Goal: Information Seeking & Learning: Learn about a topic

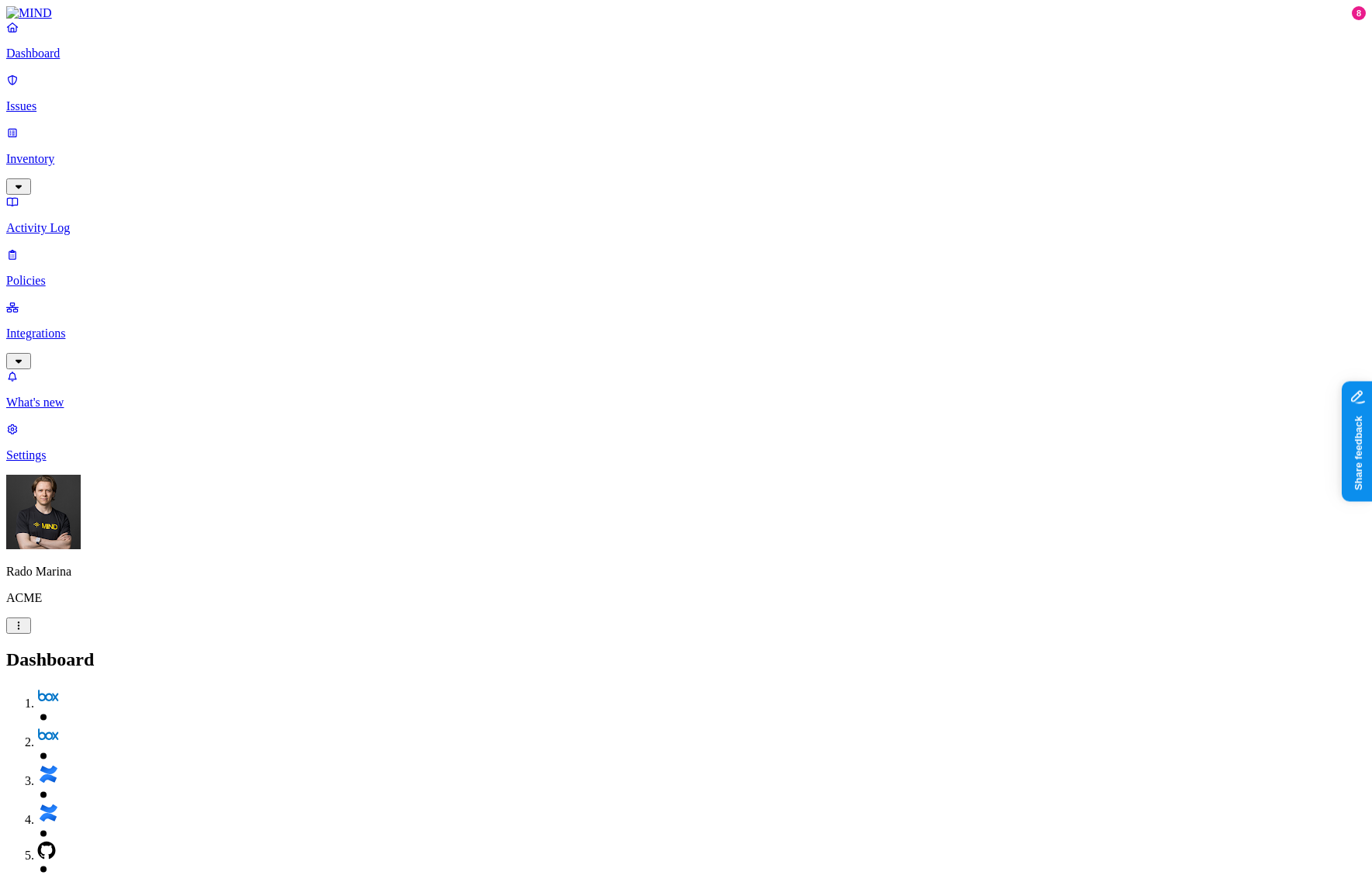
click at [63, 152] on p "Inventory" at bounding box center [686, 159] width 1359 height 14
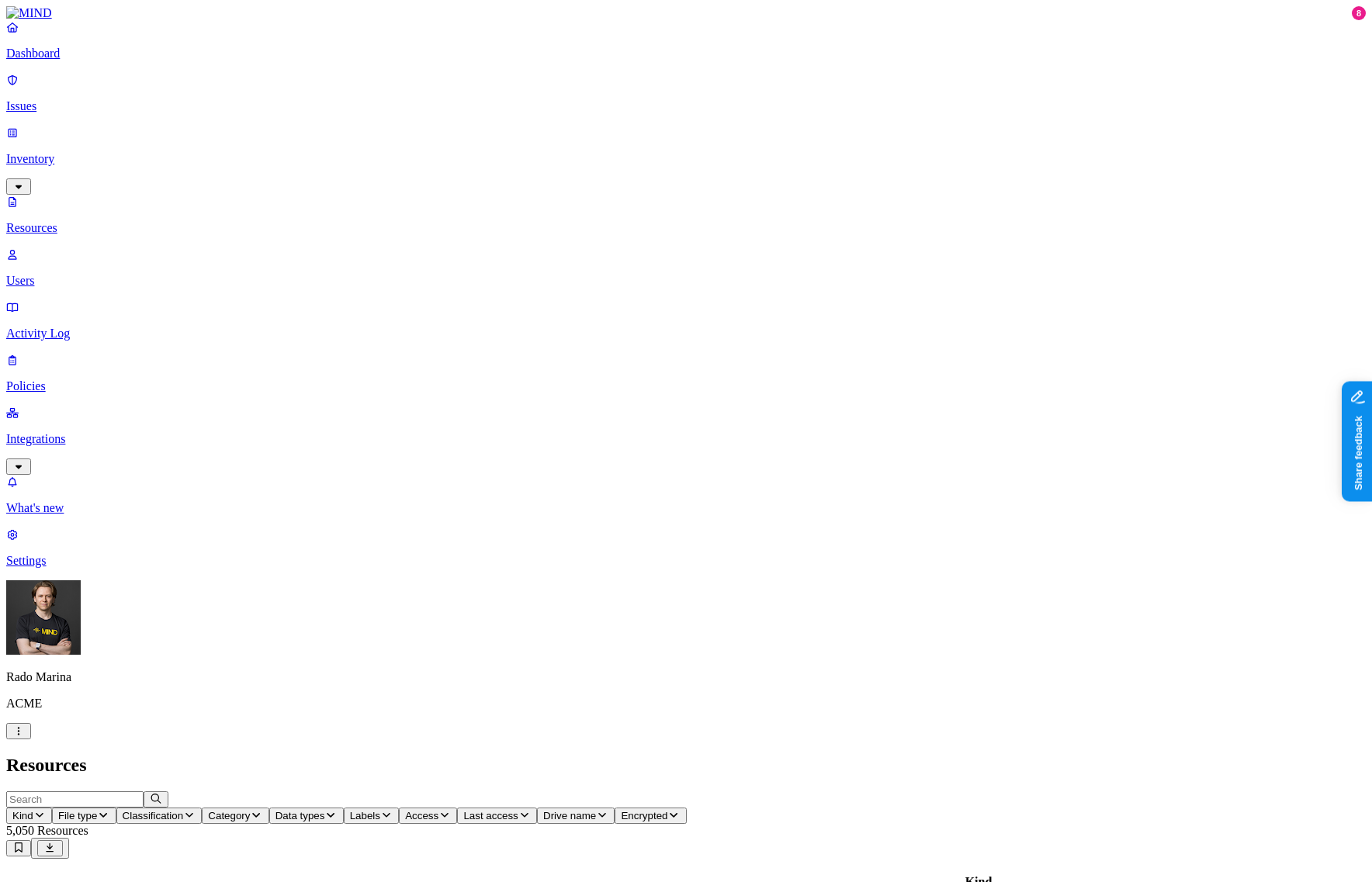
click at [70, 379] on p "Policies" at bounding box center [686, 386] width 1359 height 14
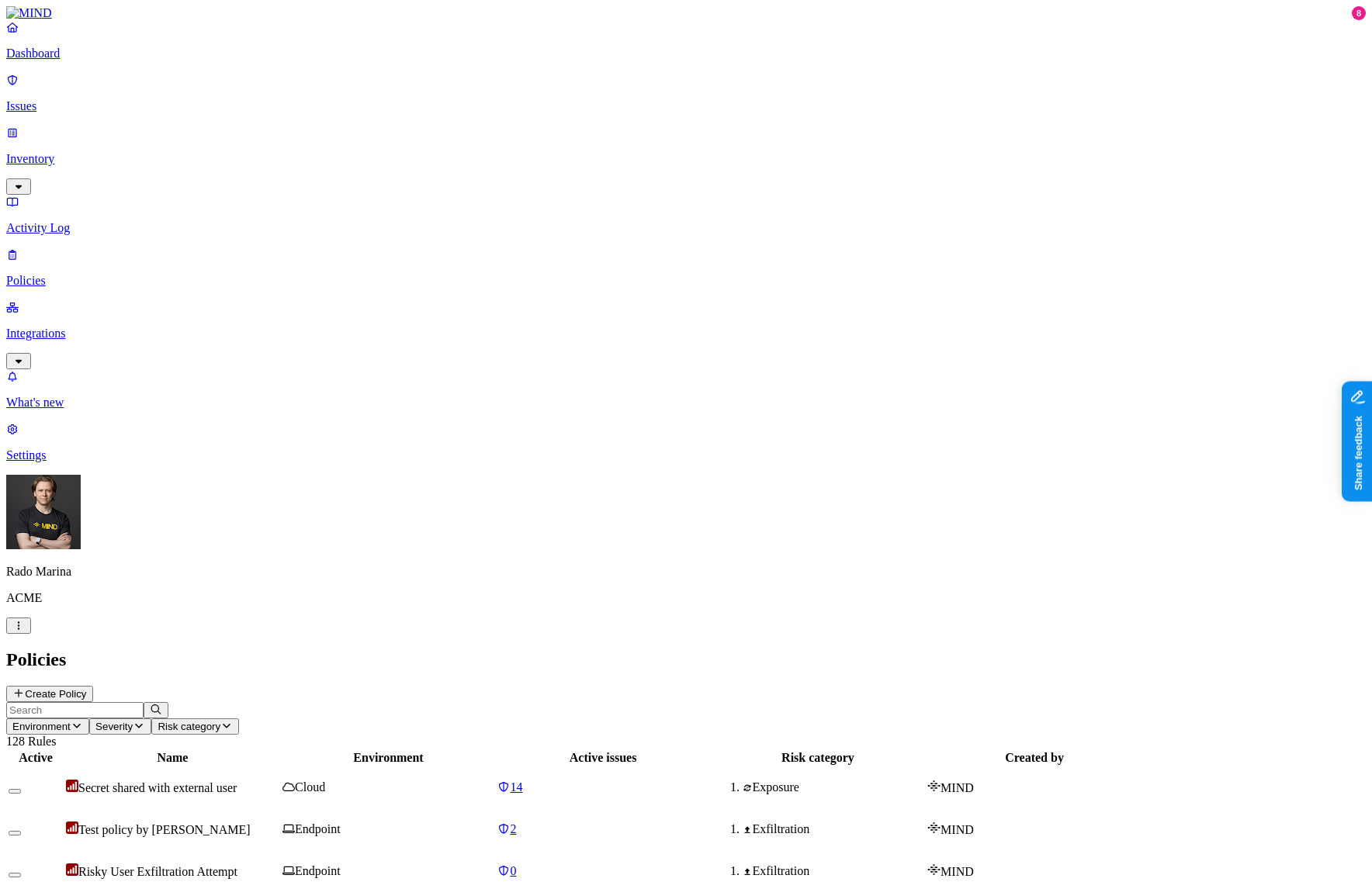
click at [756, 649] on h2 "Policies" at bounding box center [686, 659] width 1359 height 21
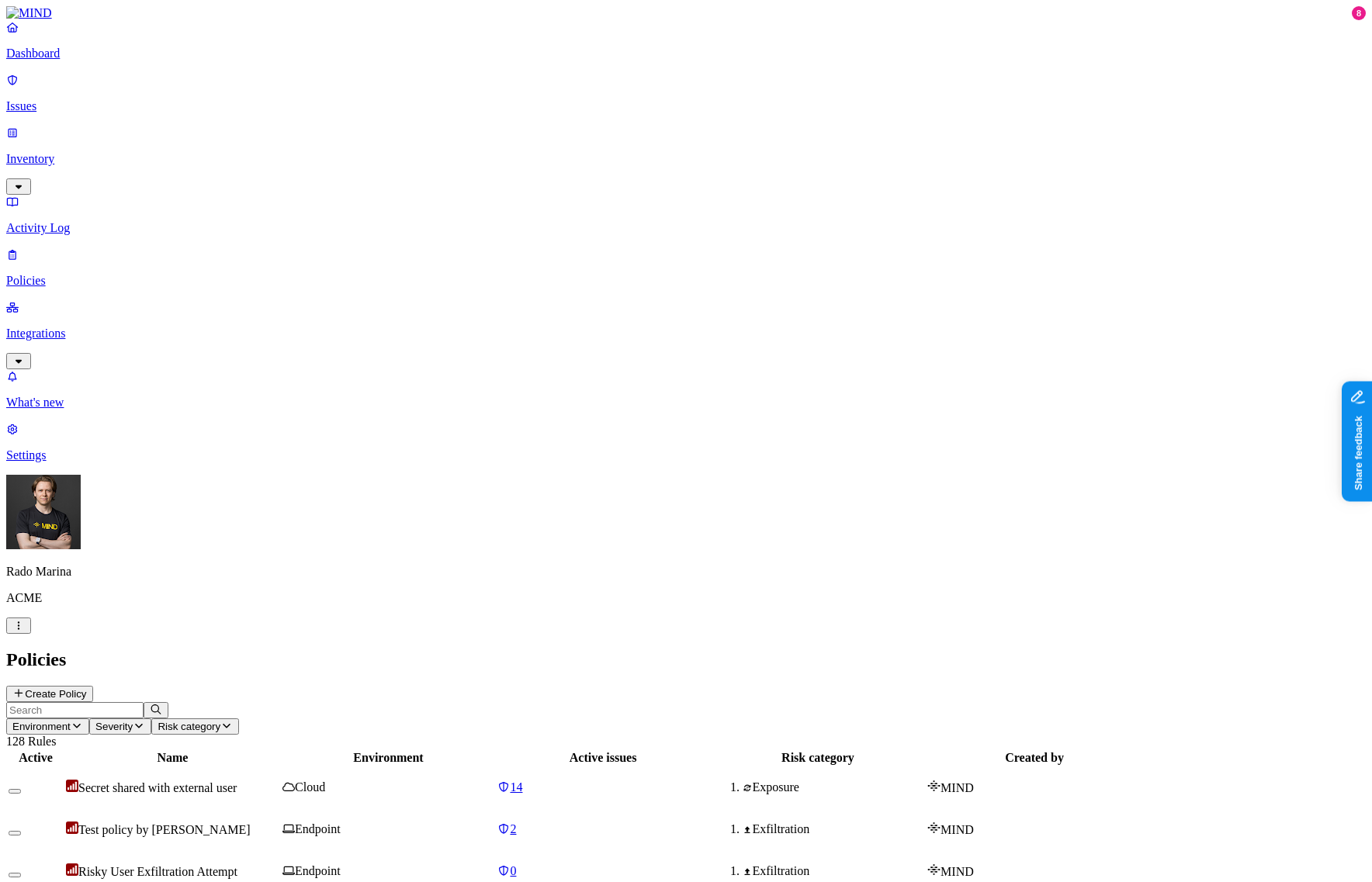
copy h3 "Credit card number shared with external user"
click at [840, 649] on div "Policies Create Policy" at bounding box center [686, 675] width 1359 height 53
click at [86, 221] on p "Activity Log" at bounding box center [686, 228] width 1359 height 14
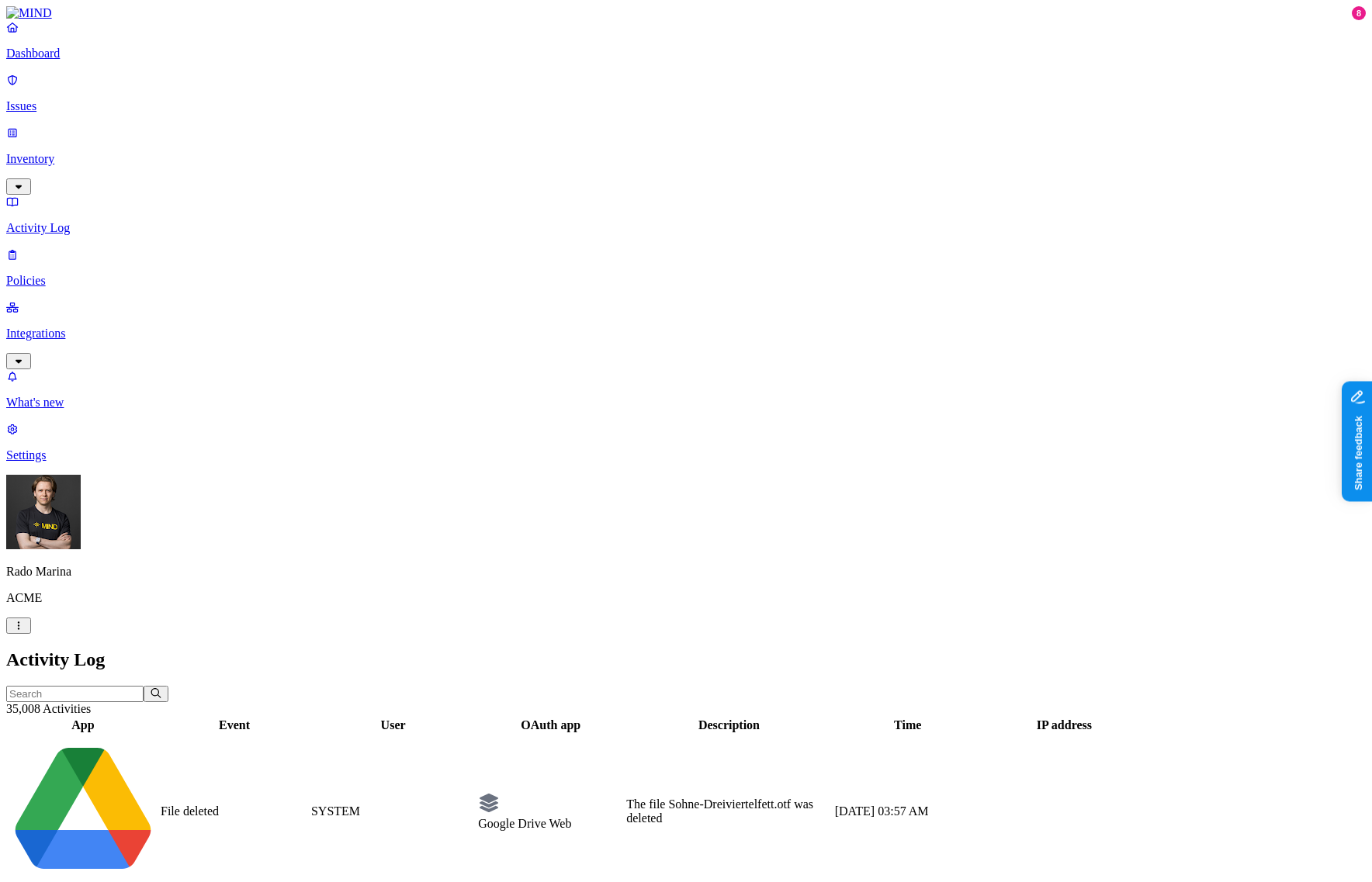
click at [929, 805] on span "[DATE] 03:57 AM" at bounding box center [882, 811] width 94 height 13
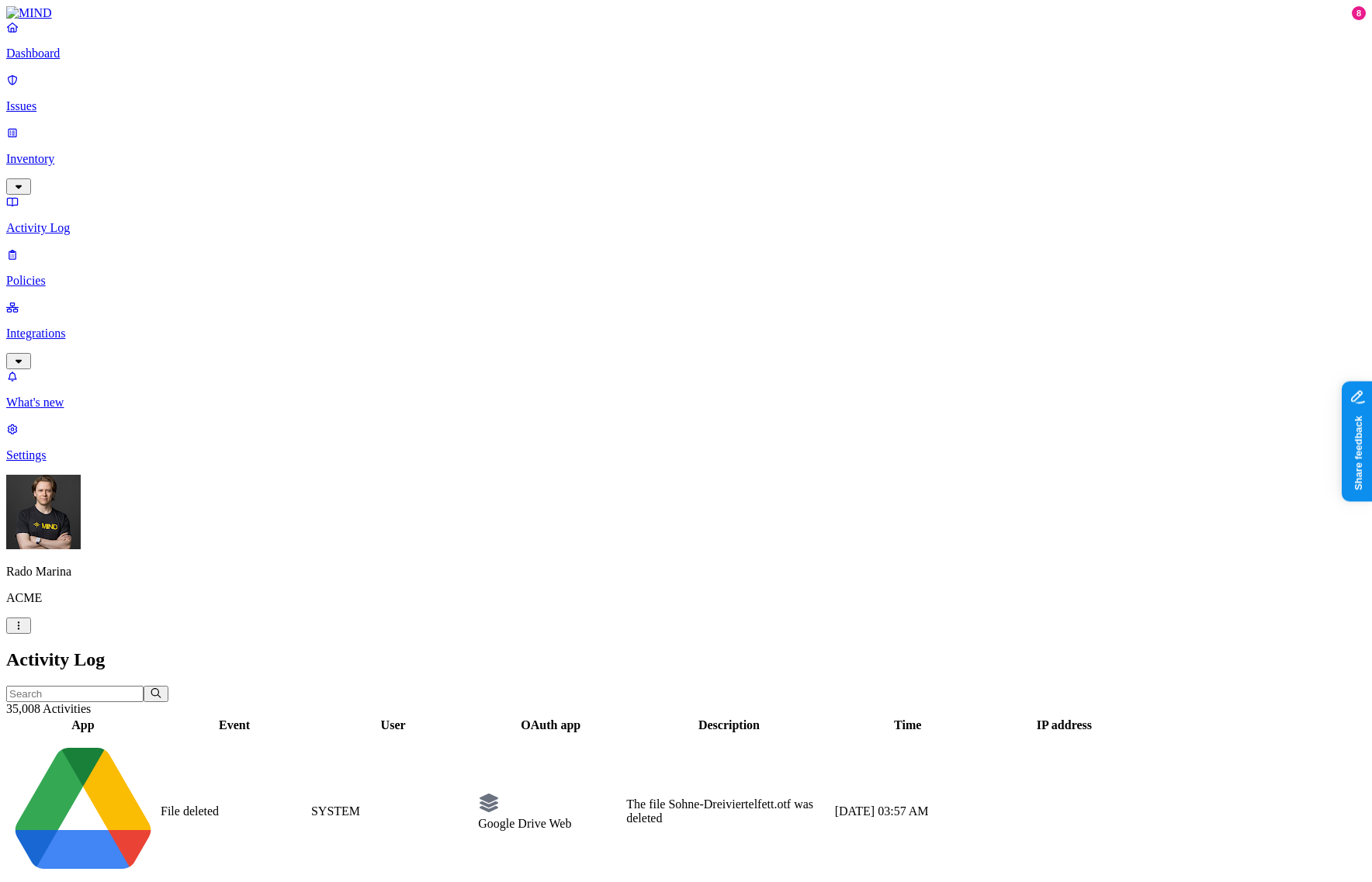
copy div "Event File deleted Resource Sohne-Dreiviertelfett.otf App ACME Google Workspace…"
click at [625, 649] on h2 "Activity Log" at bounding box center [686, 659] width 1359 height 21
